Goal: Check status

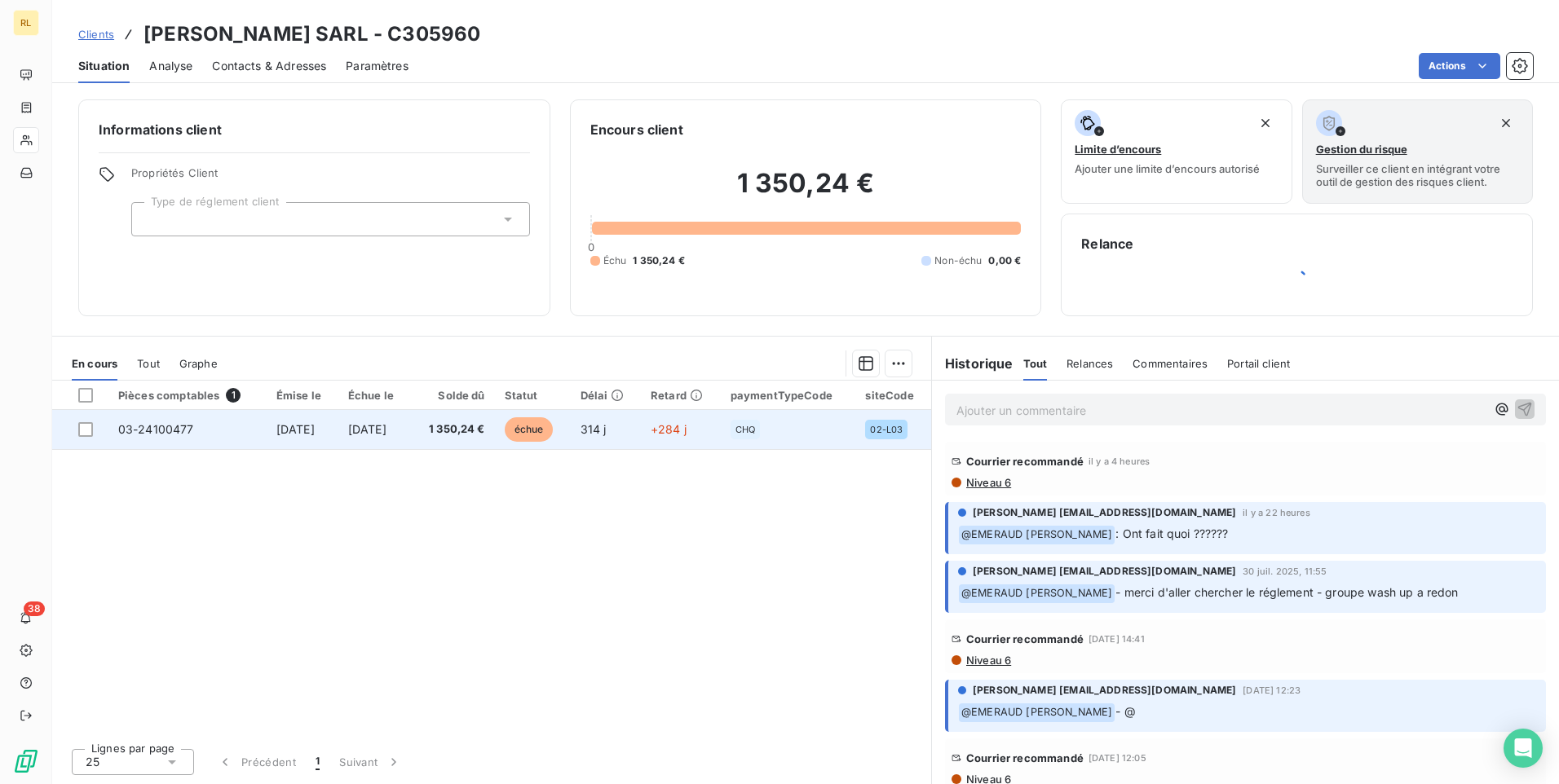
click at [386, 430] on span "[DATE]" at bounding box center [367, 429] width 39 height 14
